Goal: Information Seeking & Learning: Learn about a topic

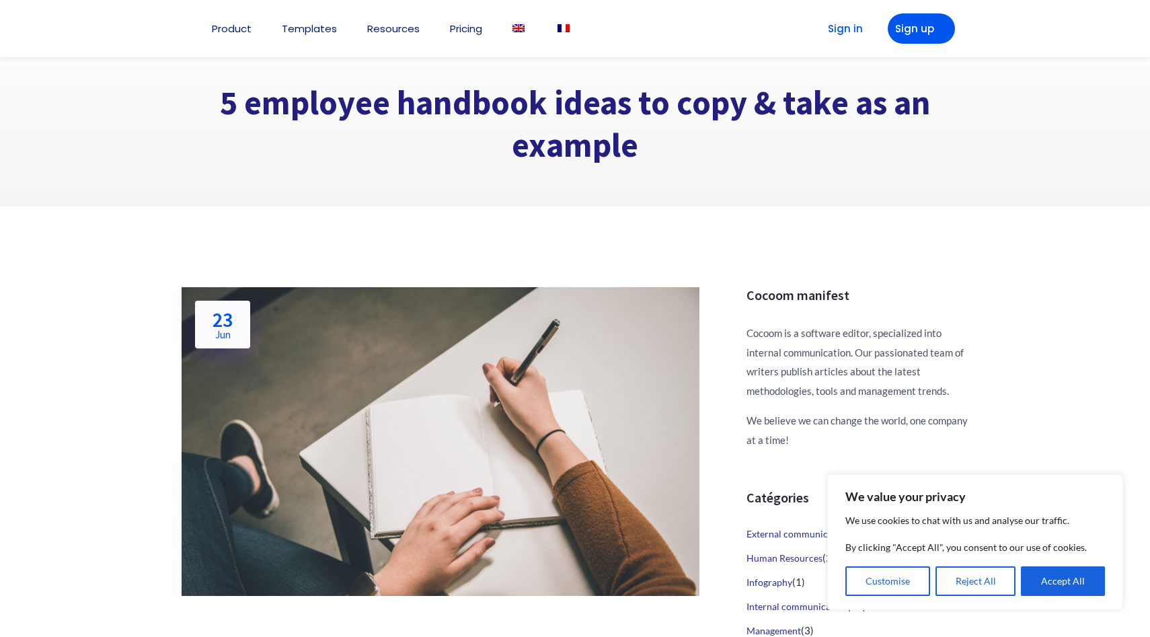
scroll to position [12, 0]
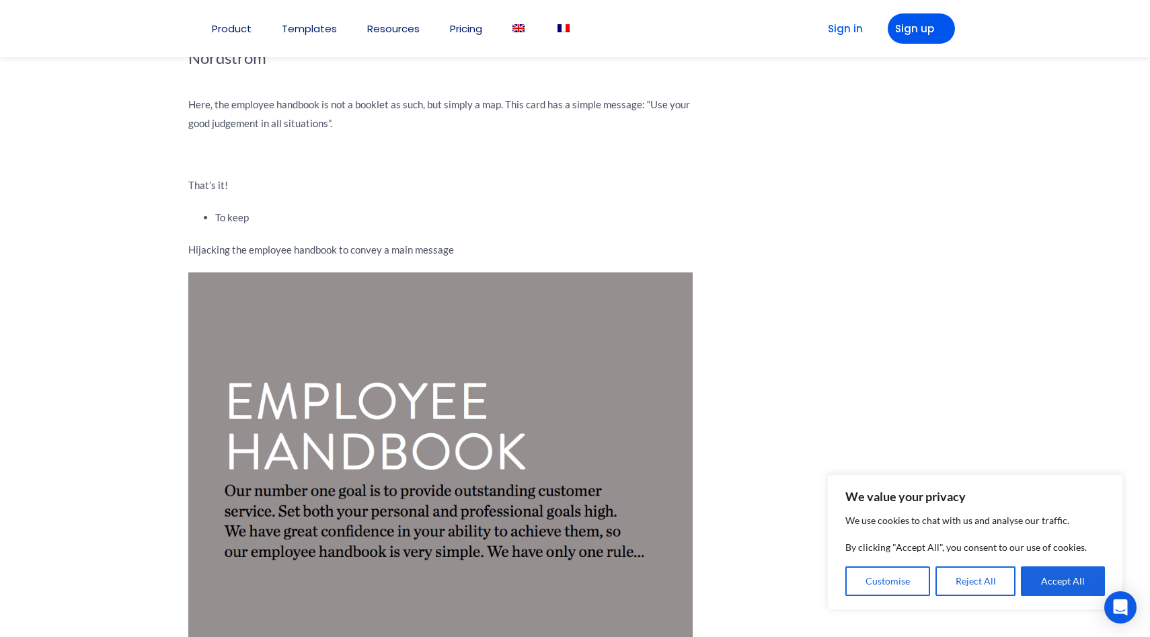
scroll to position [3026, 0]
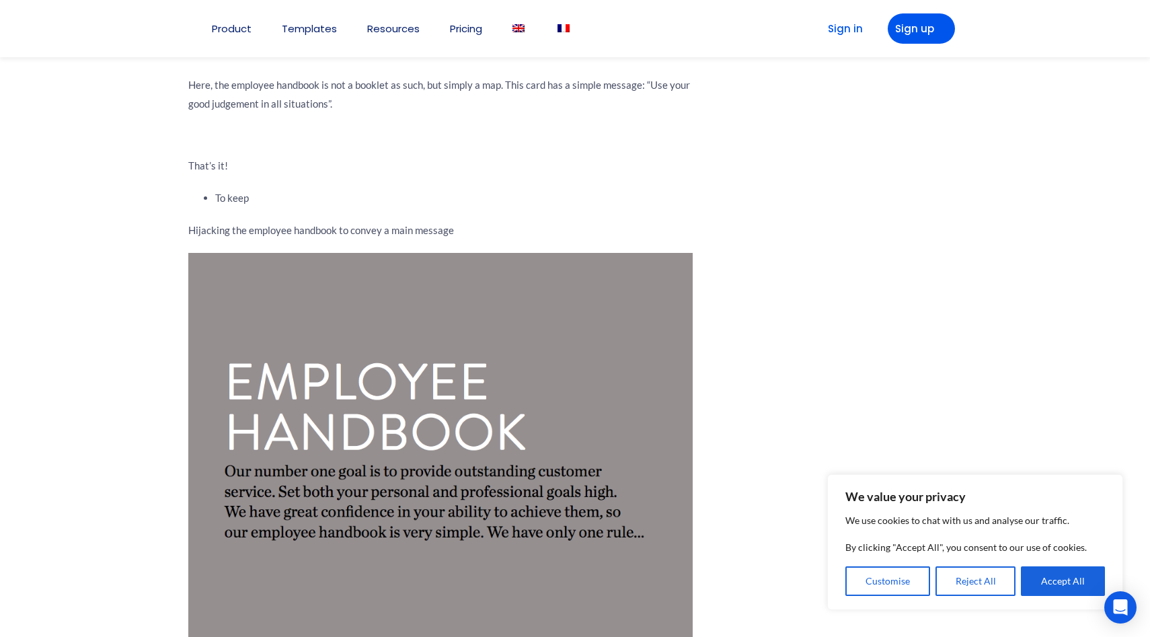
click at [503, 339] on img at bounding box center [440, 499] width 504 height 493
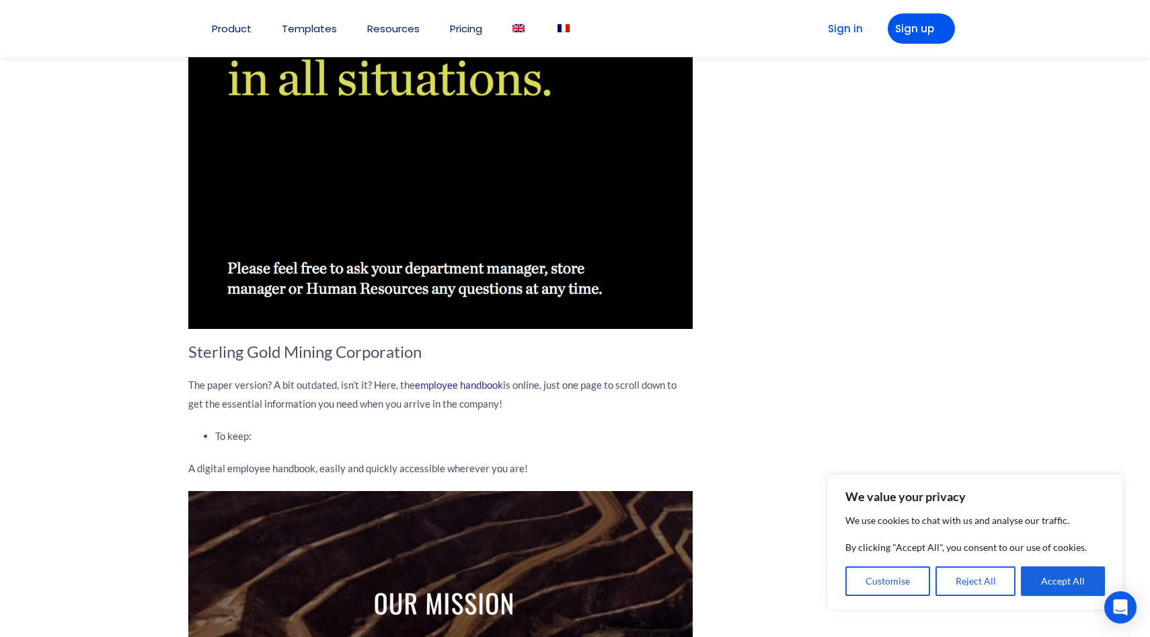
scroll to position [3948, 0]
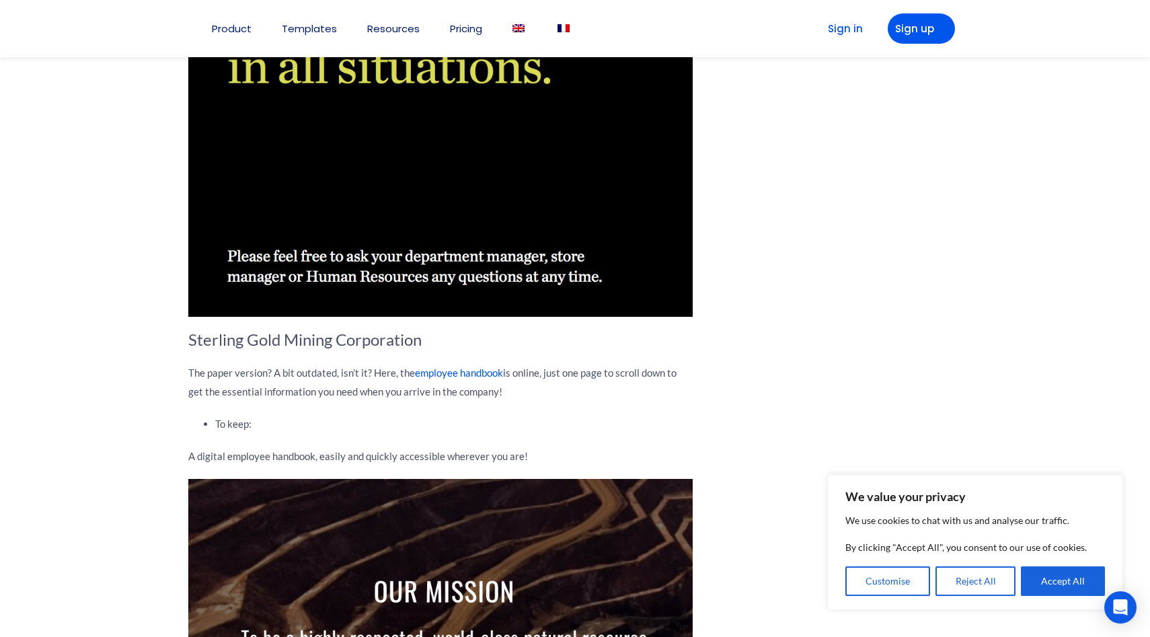
click at [476, 368] on link "employee handbook" at bounding box center [459, 373] width 88 height 12
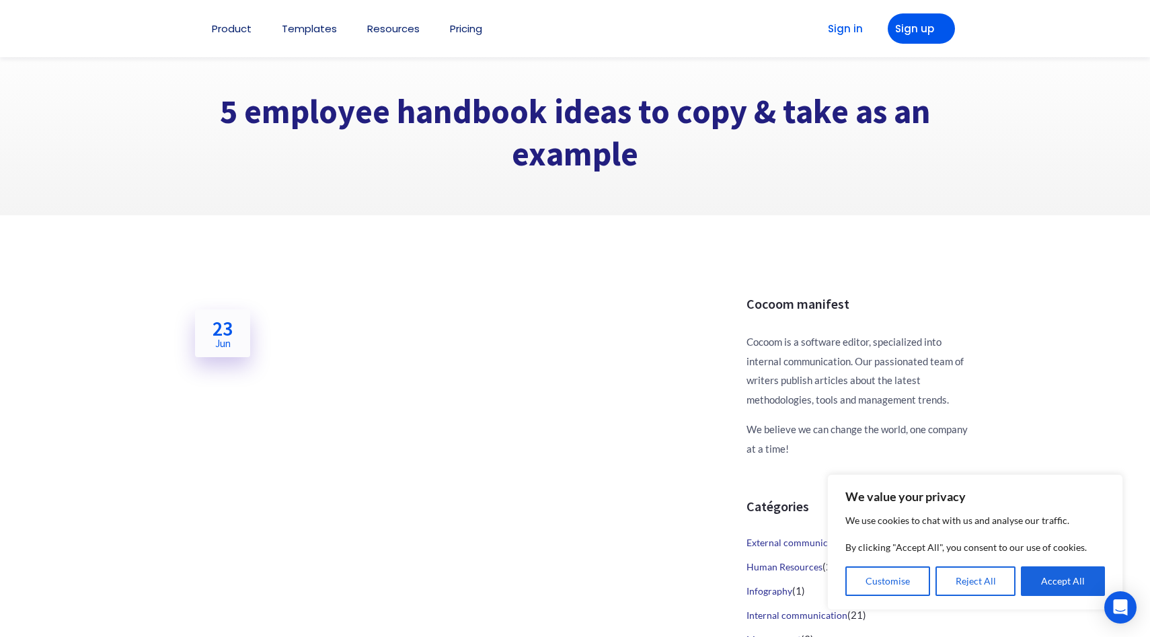
scroll to position [4240, 0]
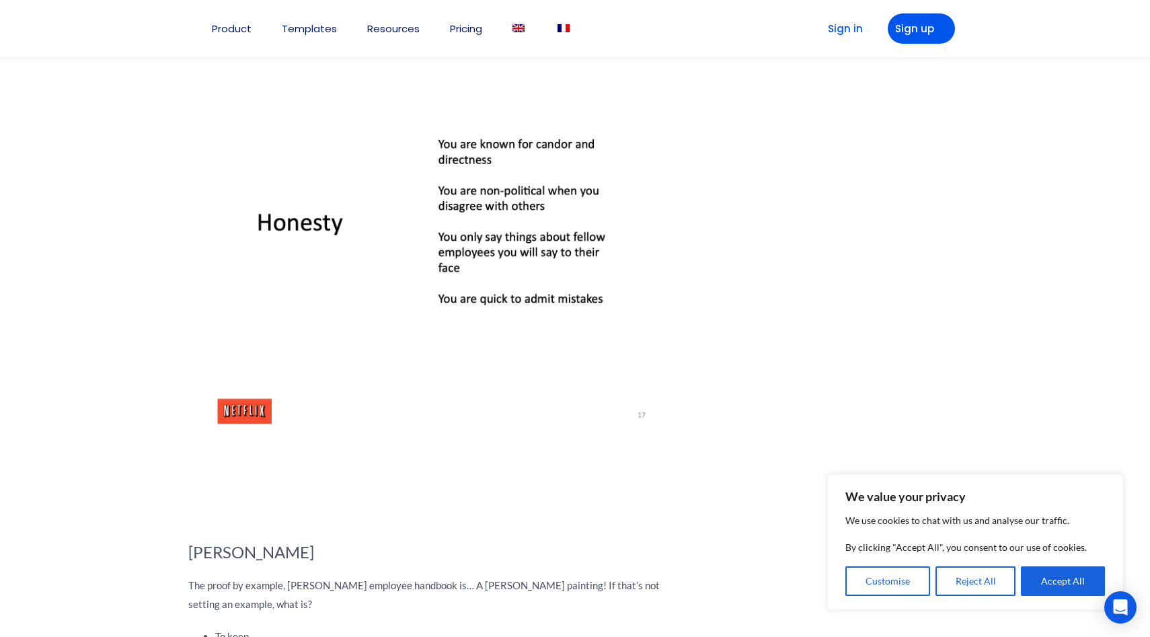
click at [356, 299] on img at bounding box center [440, 255] width 504 height 388
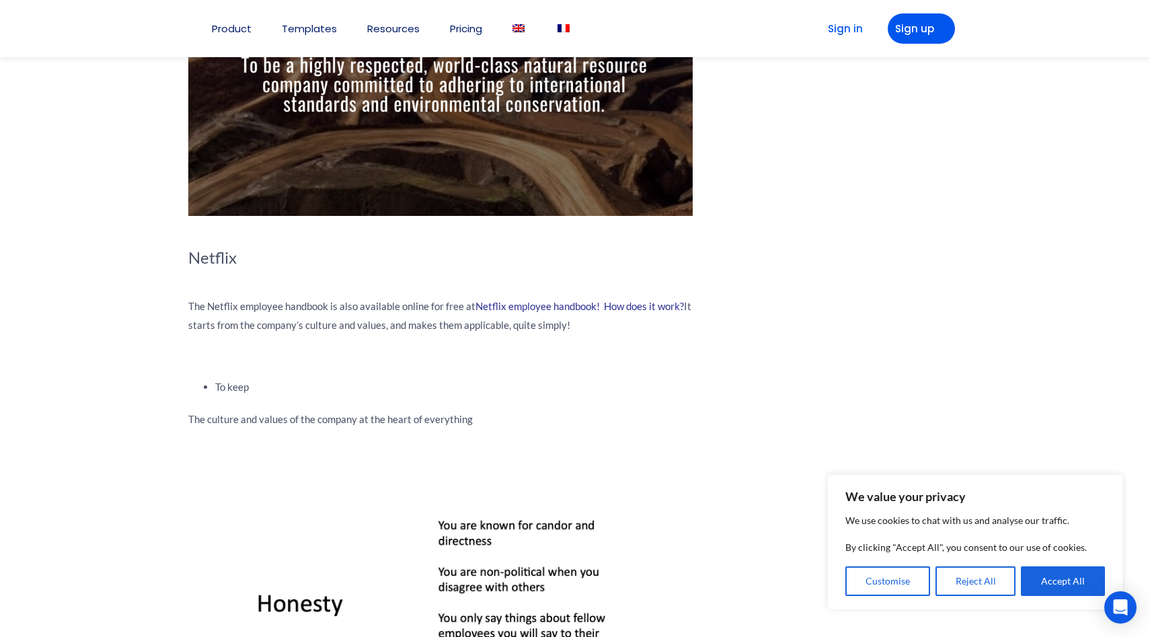
scroll to position [4320, 0]
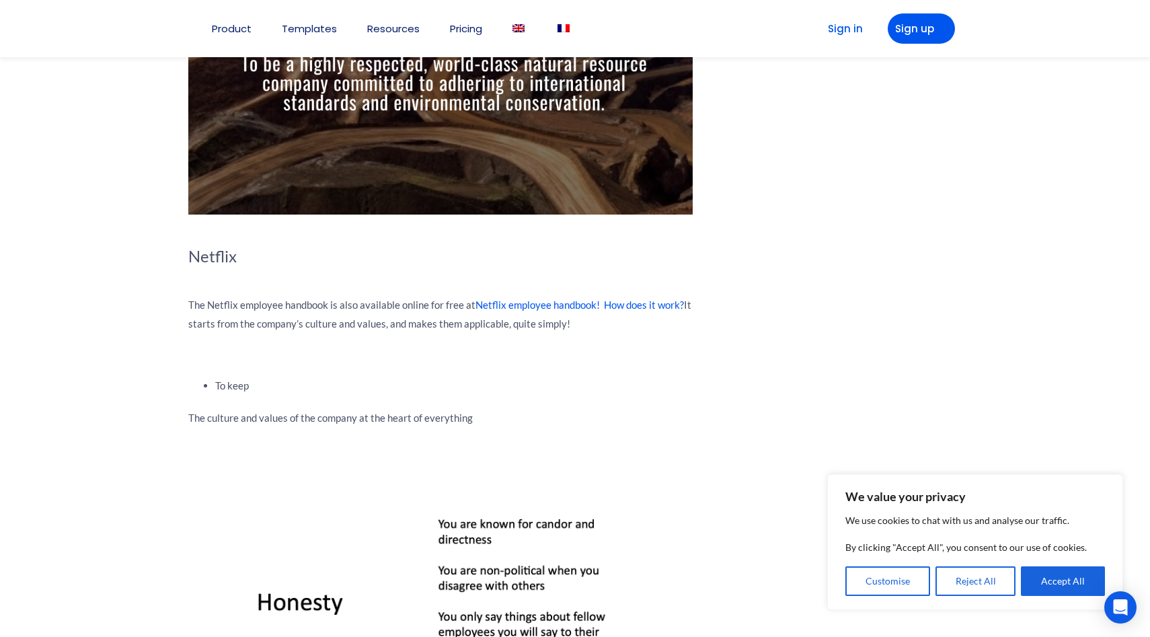
click at [537, 305] on link "Netflix employee handbook! How does it work?" at bounding box center [579, 305] width 208 height 12
